Goal: Task Accomplishment & Management: Use online tool/utility

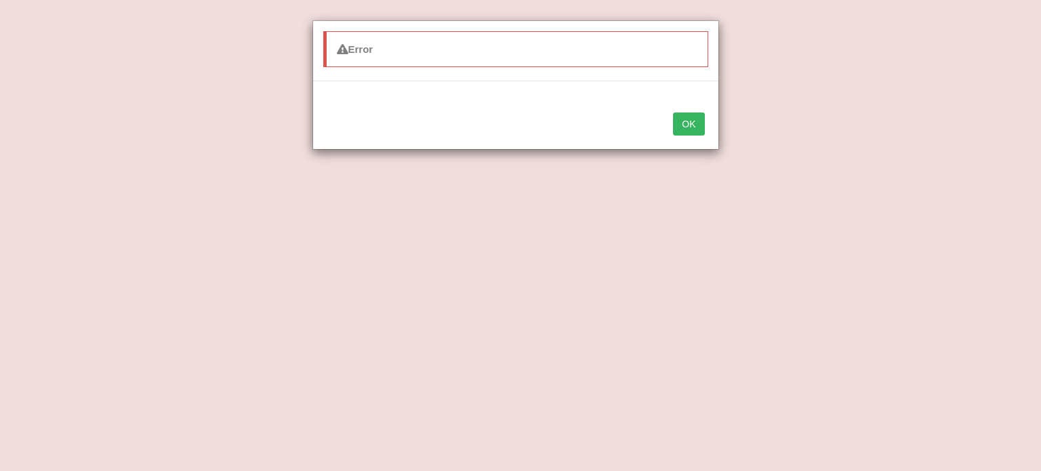
click at [694, 121] on button "OK" at bounding box center [688, 123] width 31 height 23
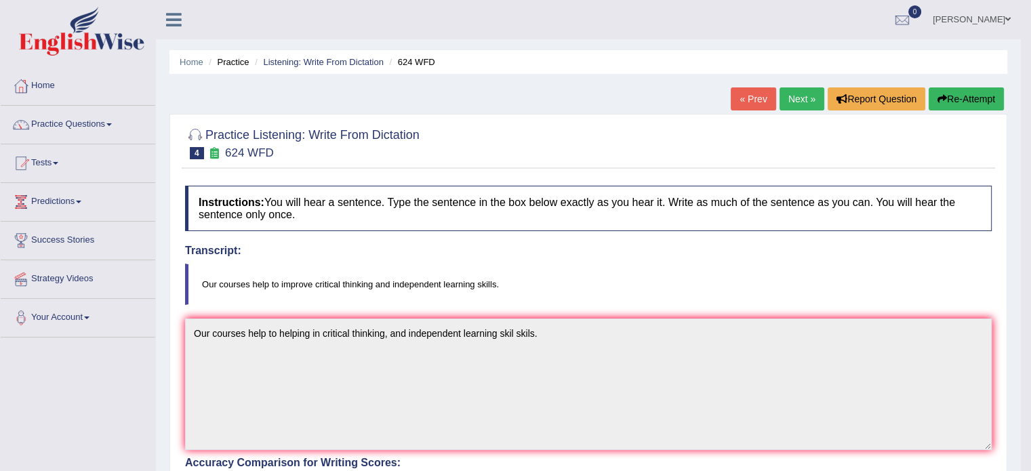
click at [41, 85] on link "Home" at bounding box center [78, 84] width 154 height 34
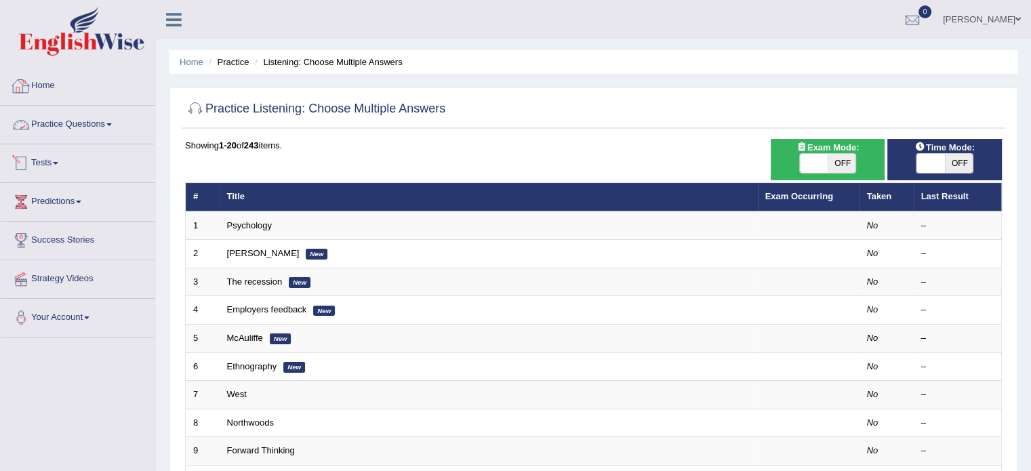
click at [49, 159] on link "Tests" at bounding box center [78, 161] width 154 height 34
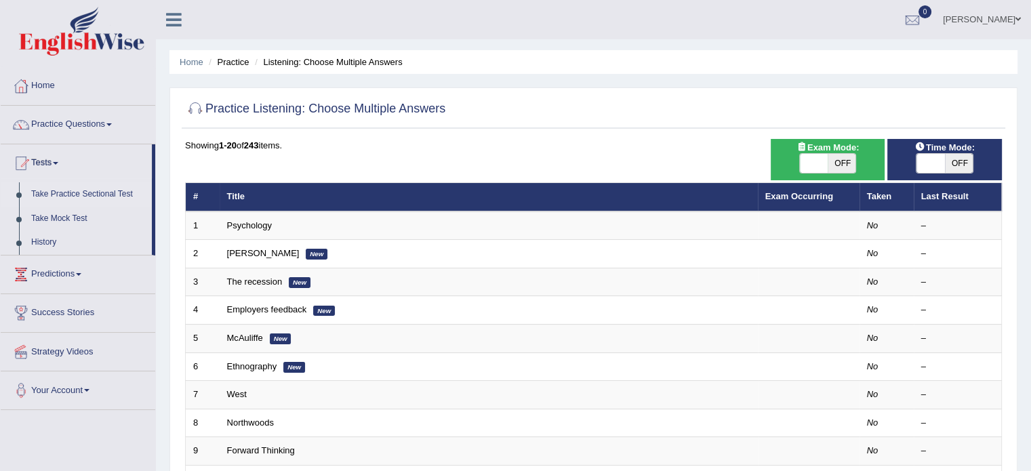
click at [84, 195] on link "Take Practice Sectional Test" at bounding box center [88, 194] width 127 height 24
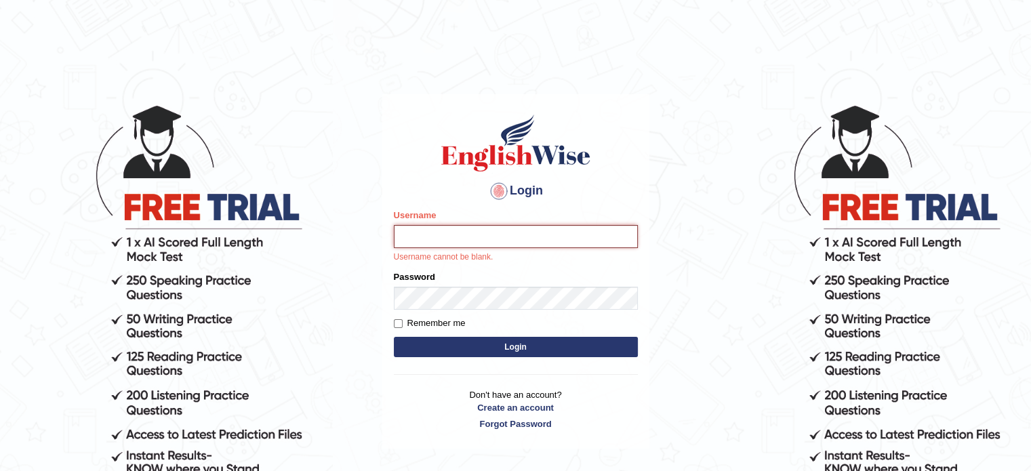
click at [477, 231] on input "Username" at bounding box center [516, 236] width 244 height 23
type input "saja_almustafa"
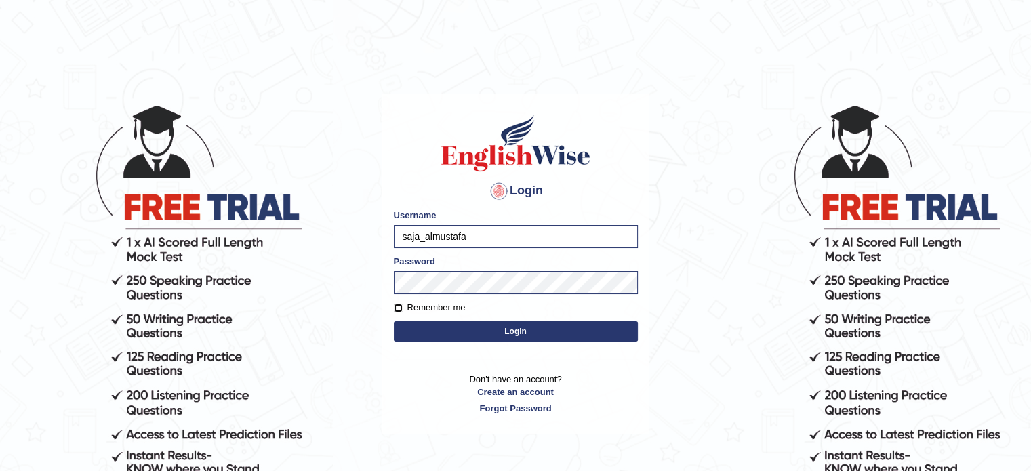
click at [397, 304] on input "Remember me" at bounding box center [398, 308] width 9 height 9
checkbox input "true"
click at [407, 325] on button "Login" at bounding box center [516, 331] width 244 height 20
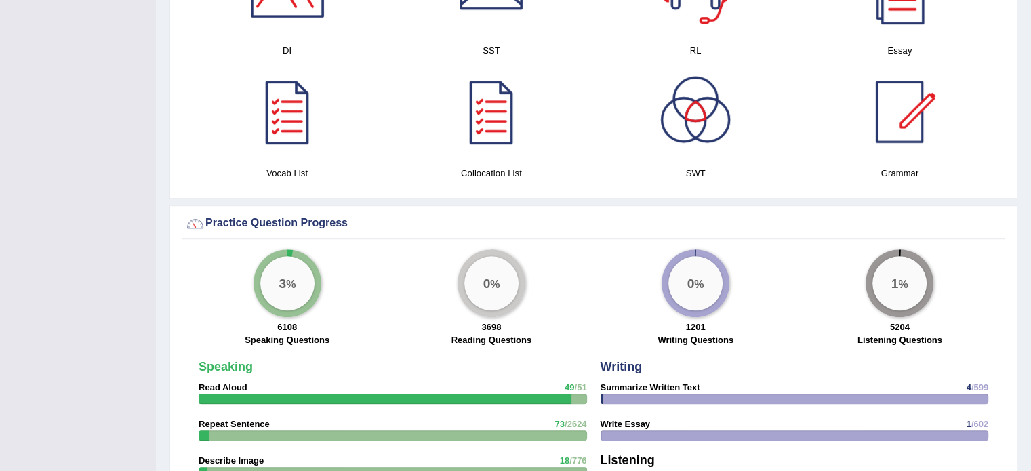
scroll to position [886, 0]
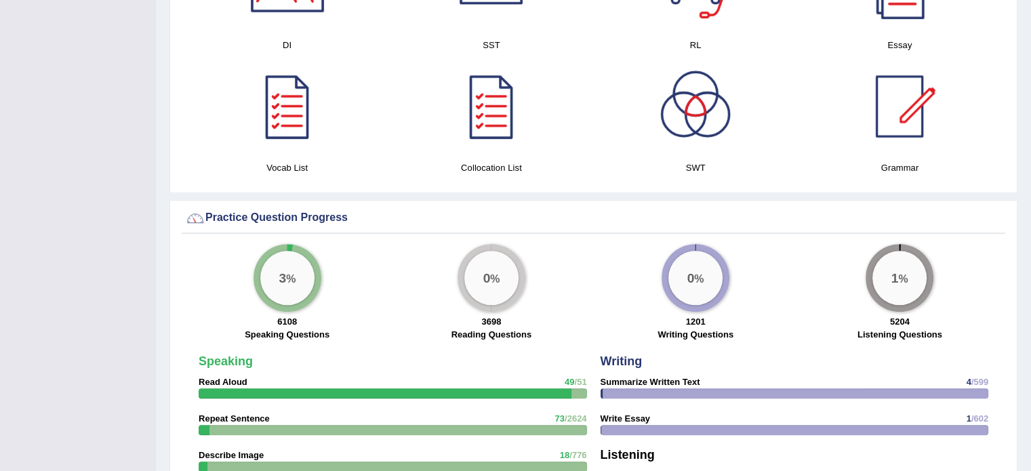
click at [81, 365] on div "Toggle navigation Home Practice Questions Speaking Practice Read Aloud Repeat S…" at bounding box center [515, 120] width 1031 height 2012
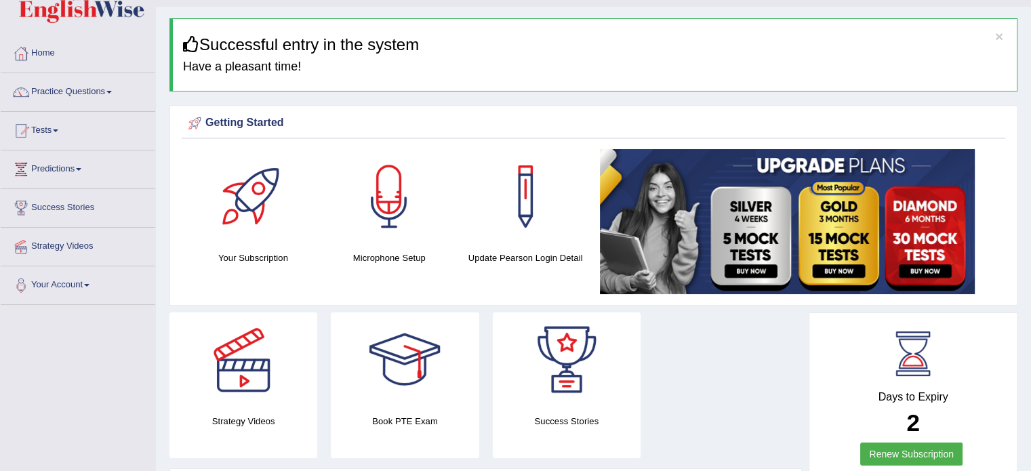
scroll to position [33, 0]
click at [37, 132] on link "Tests" at bounding box center [78, 129] width 154 height 34
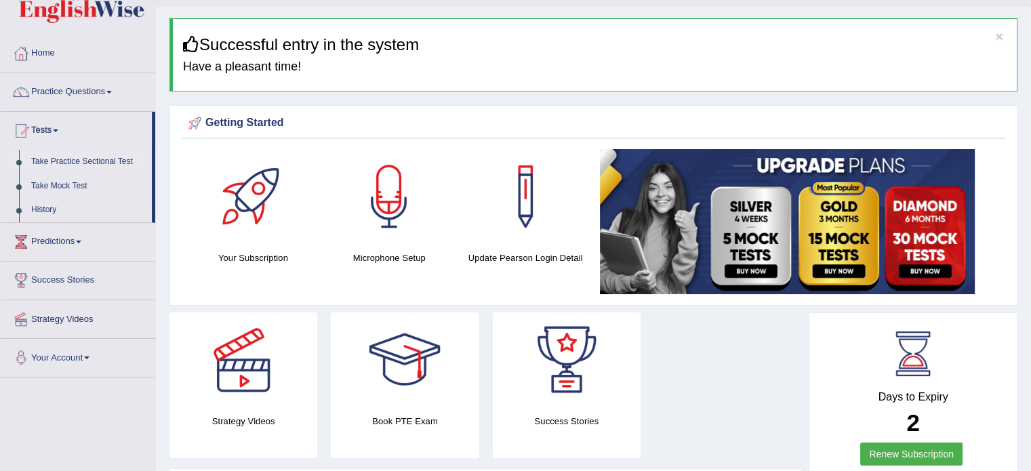
click at [43, 164] on link "Take Practice Sectional Test" at bounding box center [88, 162] width 127 height 24
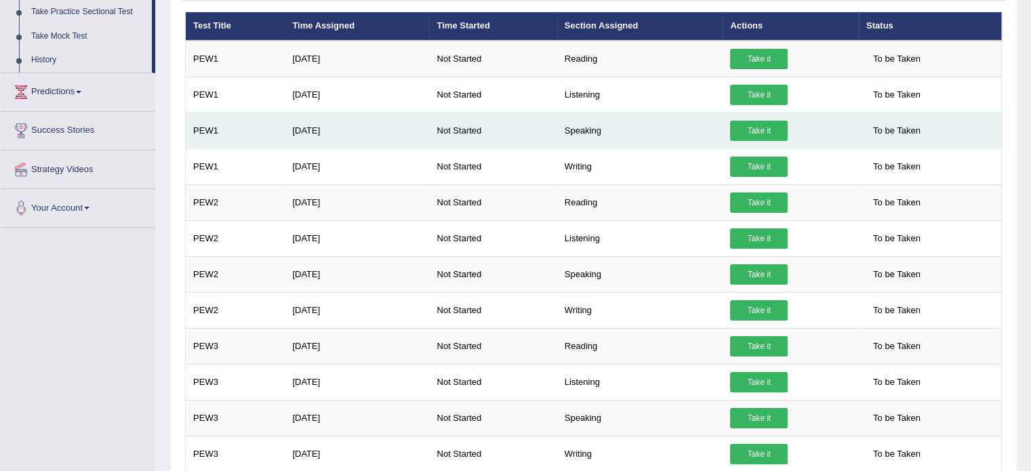
scroll to position [183, 0]
